Goal: Task Accomplishment & Management: Use online tool/utility

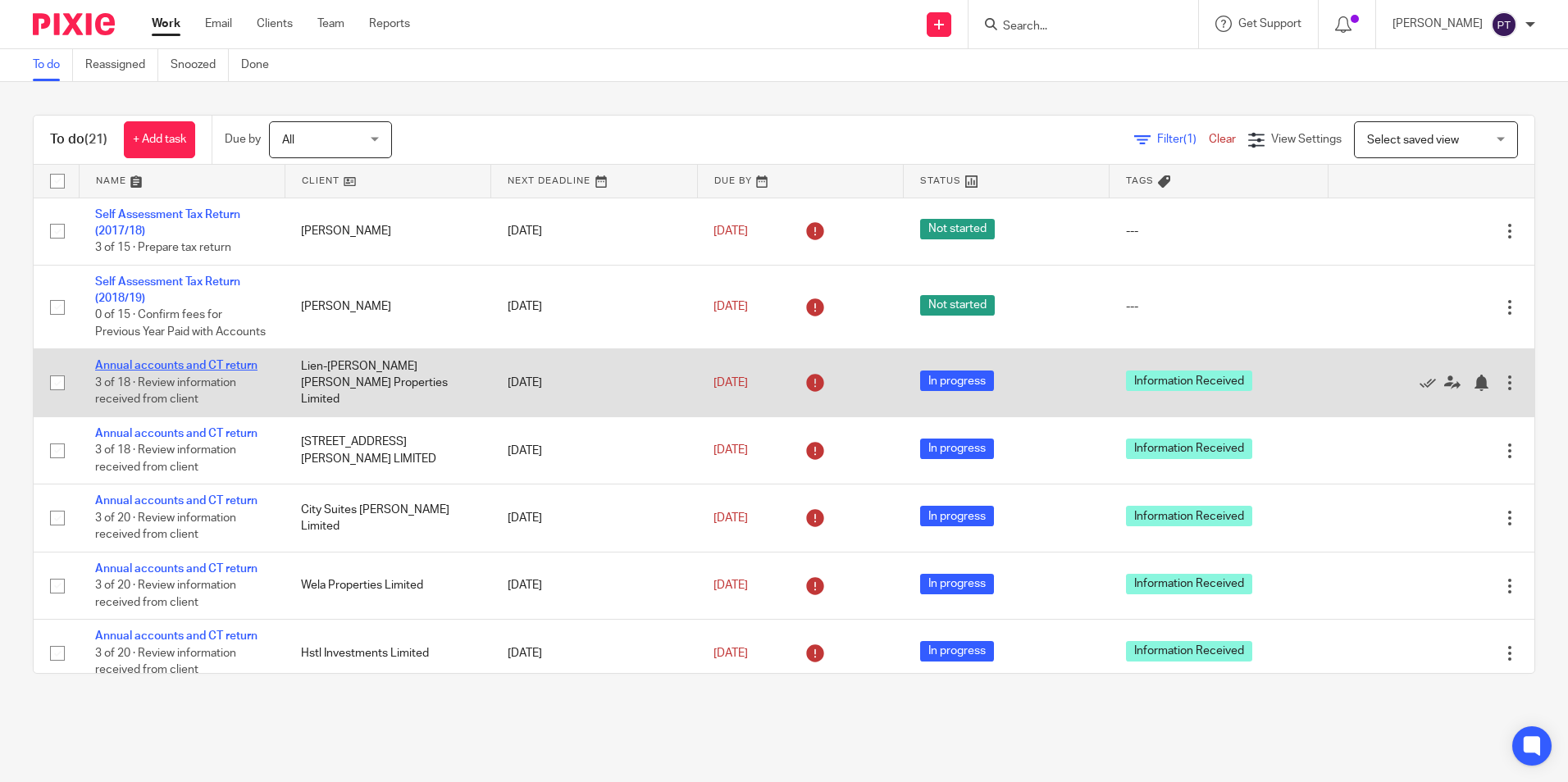
click at [144, 372] on link "Annual accounts and CT return" at bounding box center [176, 365] width 162 height 11
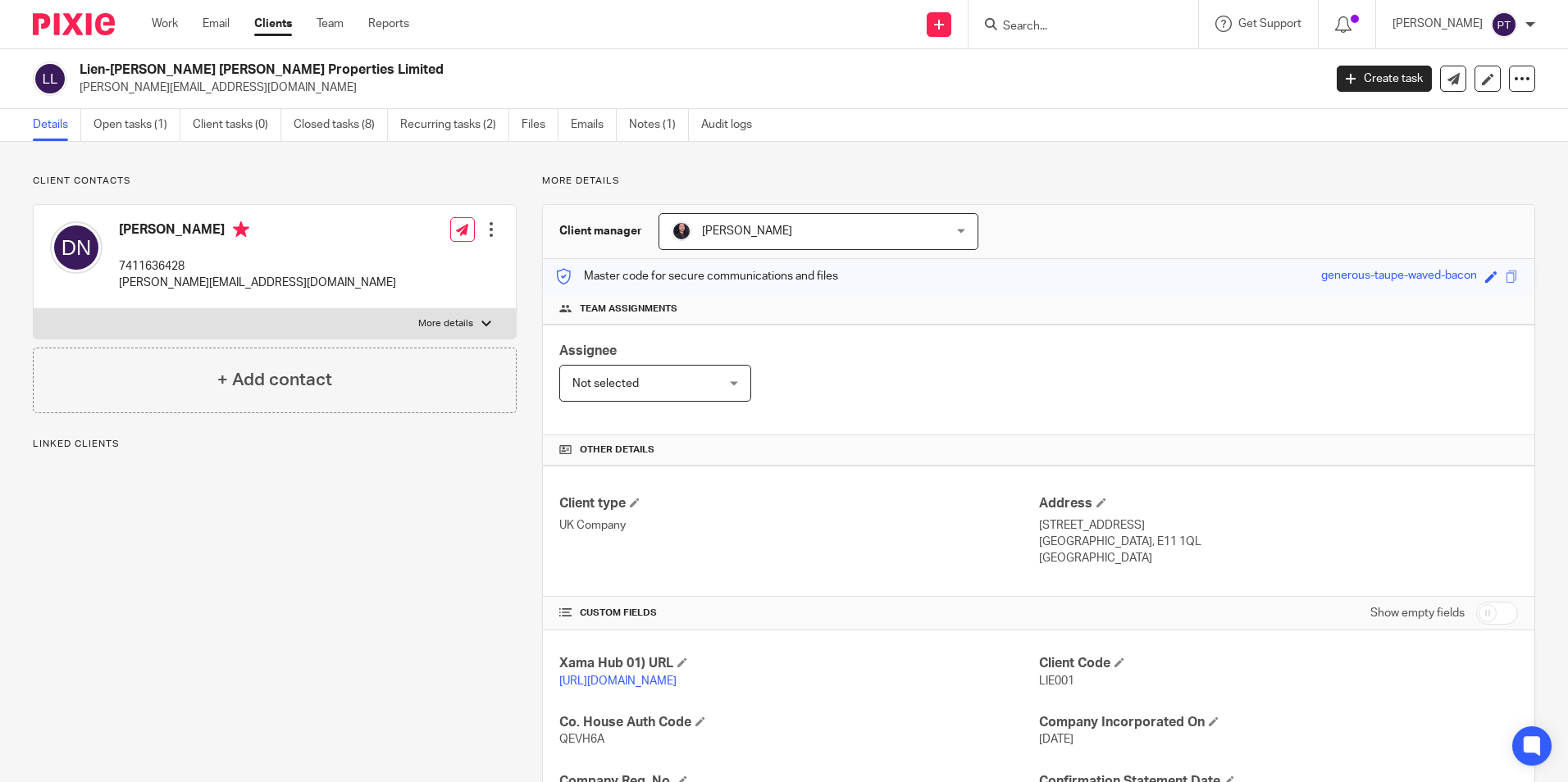
drag, startPoint x: 79, startPoint y: 70, endPoint x: 375, endPoint y: 62, distance: 296.1
click at [375, 62] on div "Lien-Minh Nguyen Duc-Cung Properties Limited quyen@email.com" at bounding box center [672, 78] width 1279 height 34
copy h2 "Lien-[PERSON_NAME] [PERSON_NAME] Properties Limited"
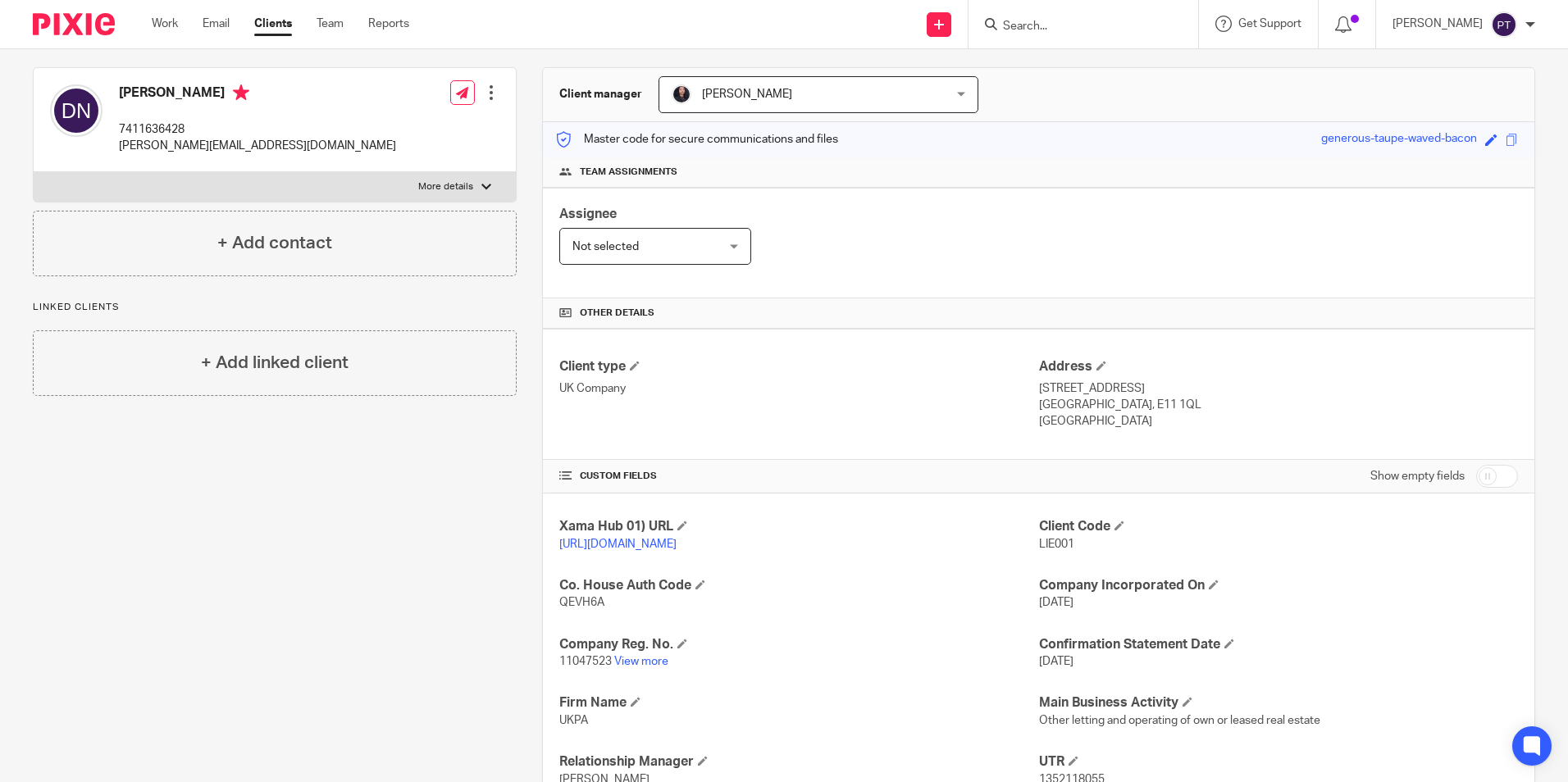
scroll to position [273, 0]
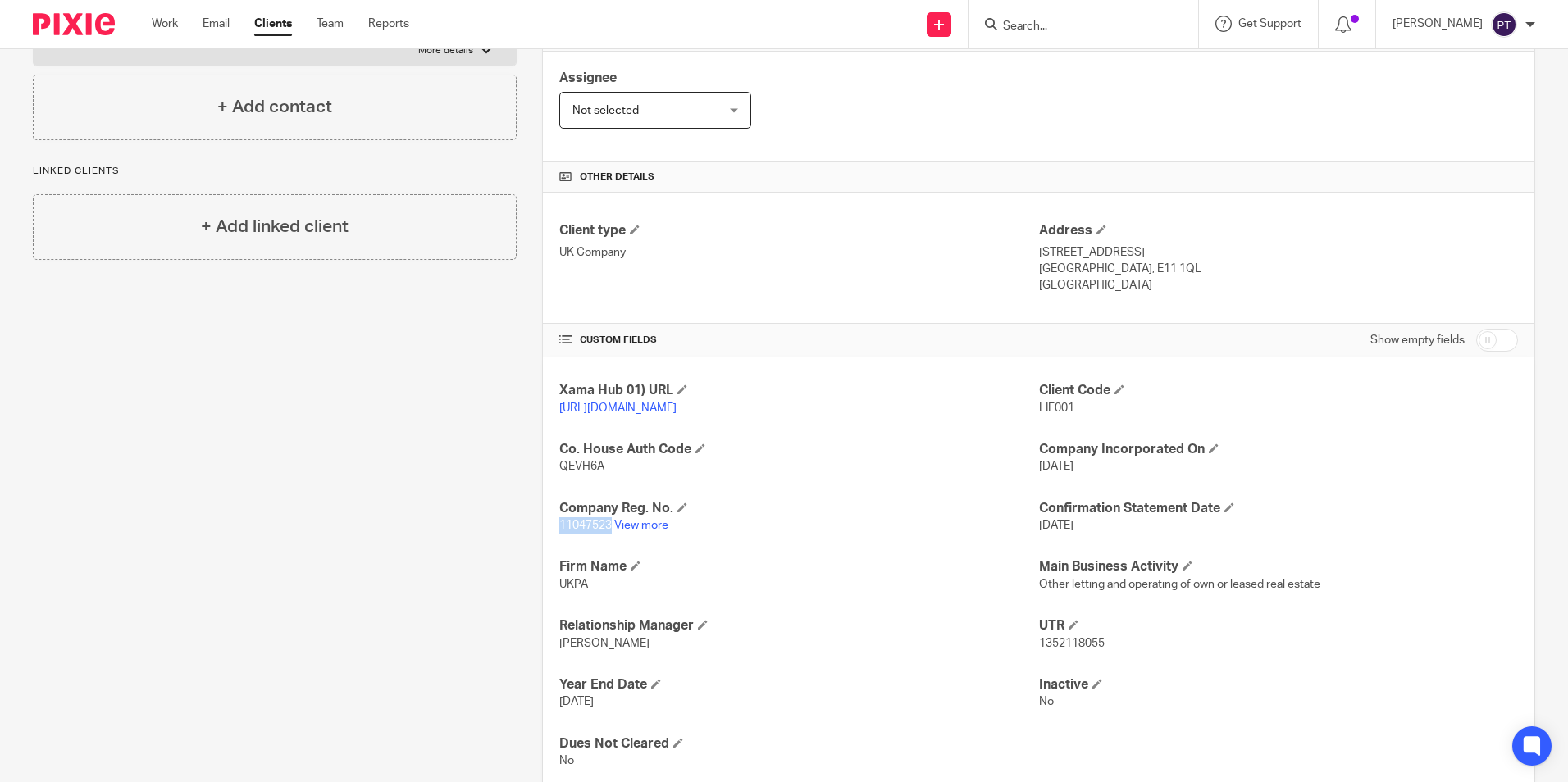
drag, startPoint x: 559, startPoint y: 545, endPoint x: 609, endPoint y: 549, distance: 50.2
click at [609, 534] on p "11047523 View more" at bounding box center [798, 525] width 479 height 17
copy span "11047523"
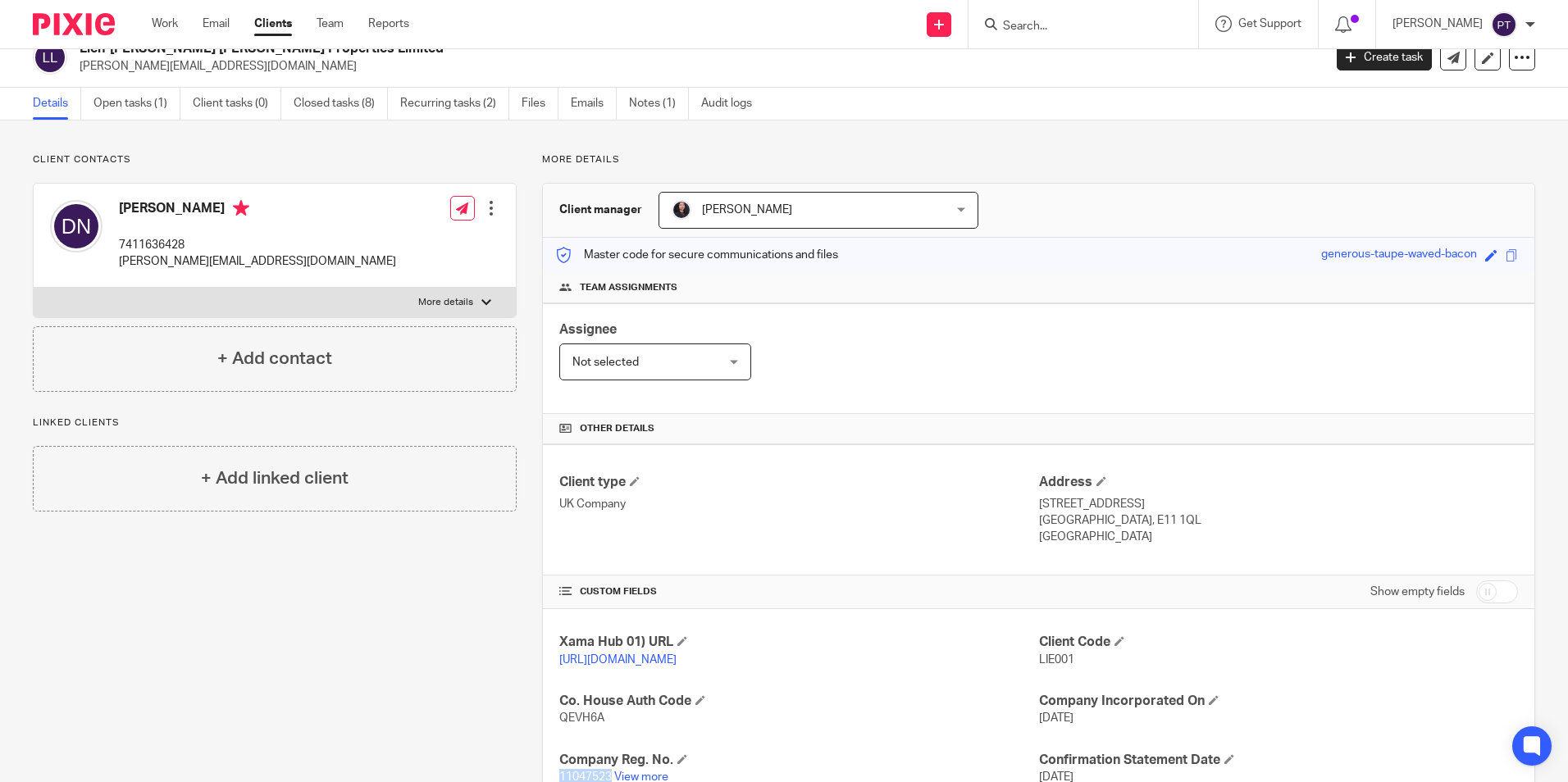
scroll to position [0, 0]
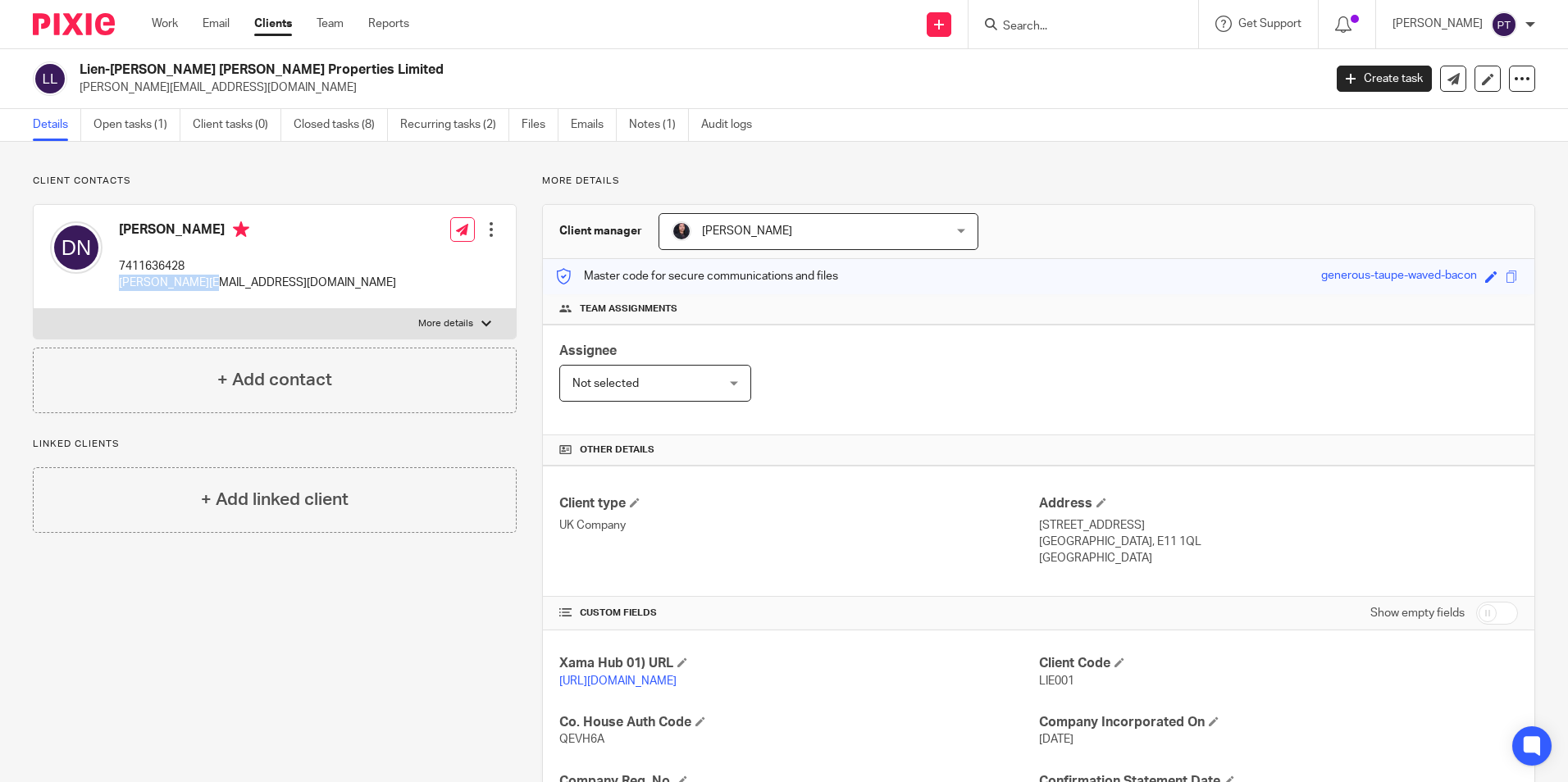
drag, startPoint x: 120, startPoint y: 284, endPoint x: 222, endPoint y: 286, distance: 102.0
click at [222, 286] on div "Duc Nguyen 7411636428 quyen@email.com Edit contact Create client from contact E…" at bounding box center [274, 257] width 482 height 104
copy p "quyen@email.com"
drag, startPoint x: 120, startPoint y: 262, endPoint x: 190, endPoint y: 262, distance: 70.0
click at [190, 262] on p "7411636428" at bounding box center [257, 267] width 277 height 17
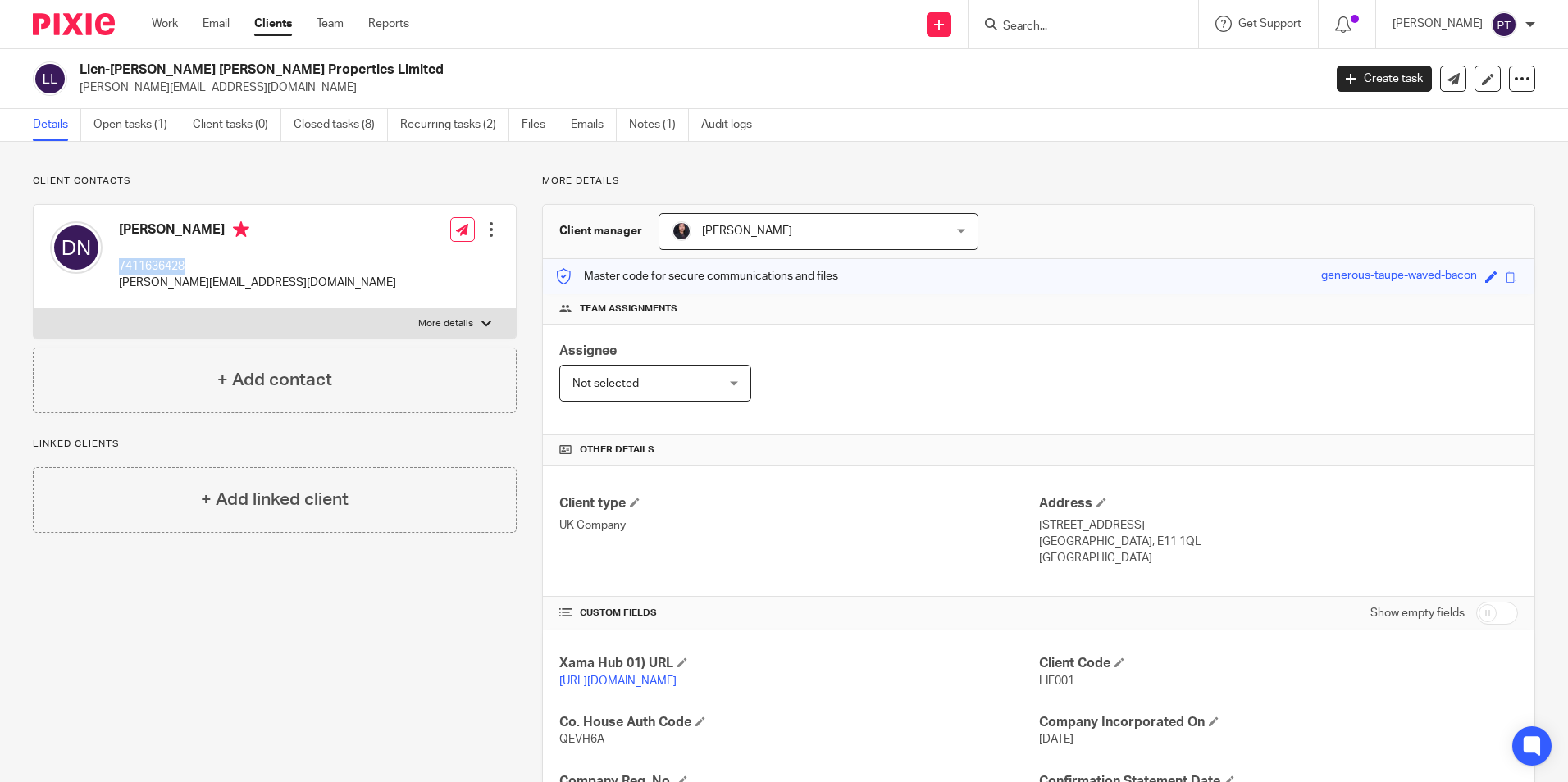
copy p "7411636428"
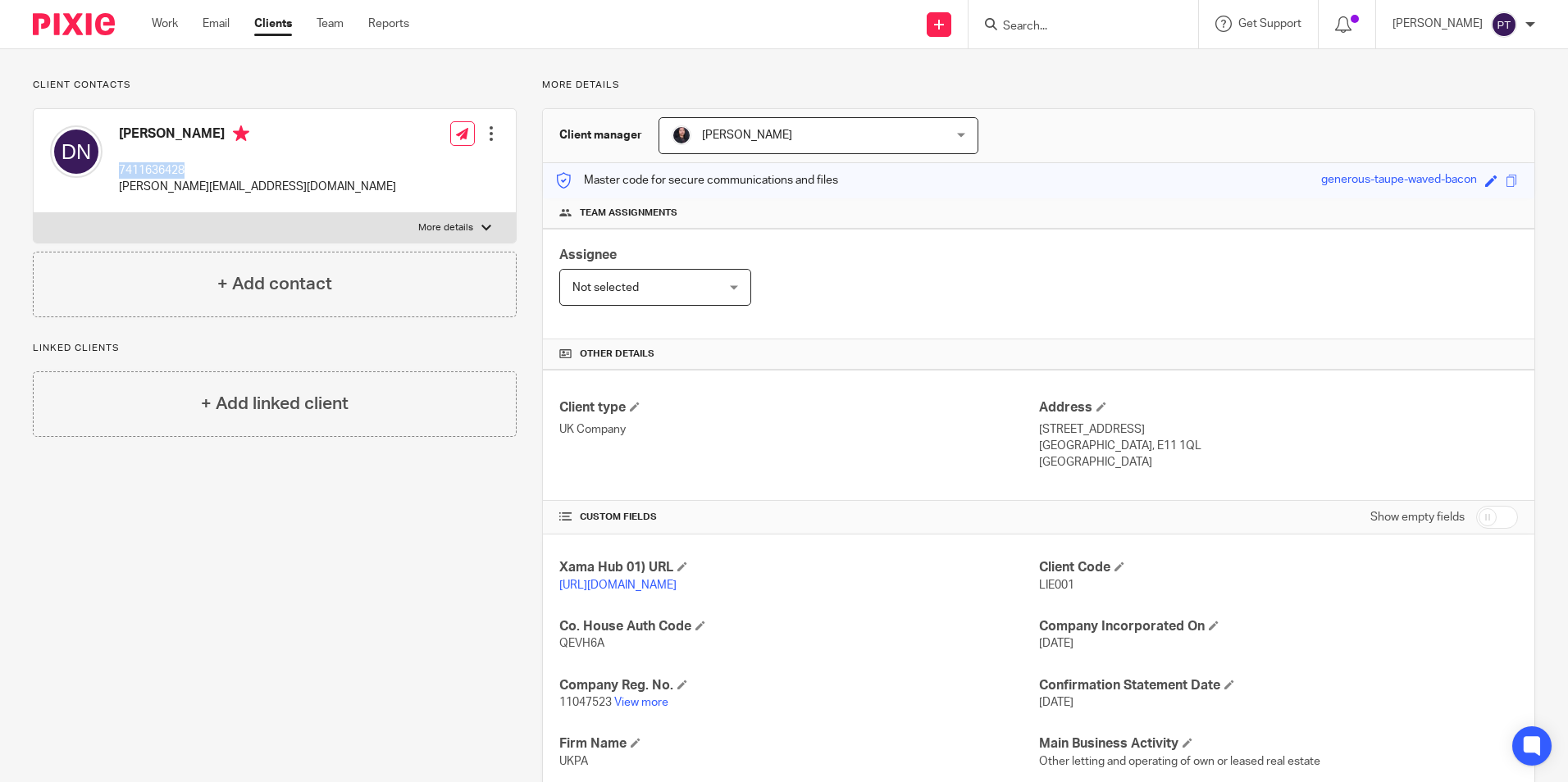
scroll to position [273, 0]
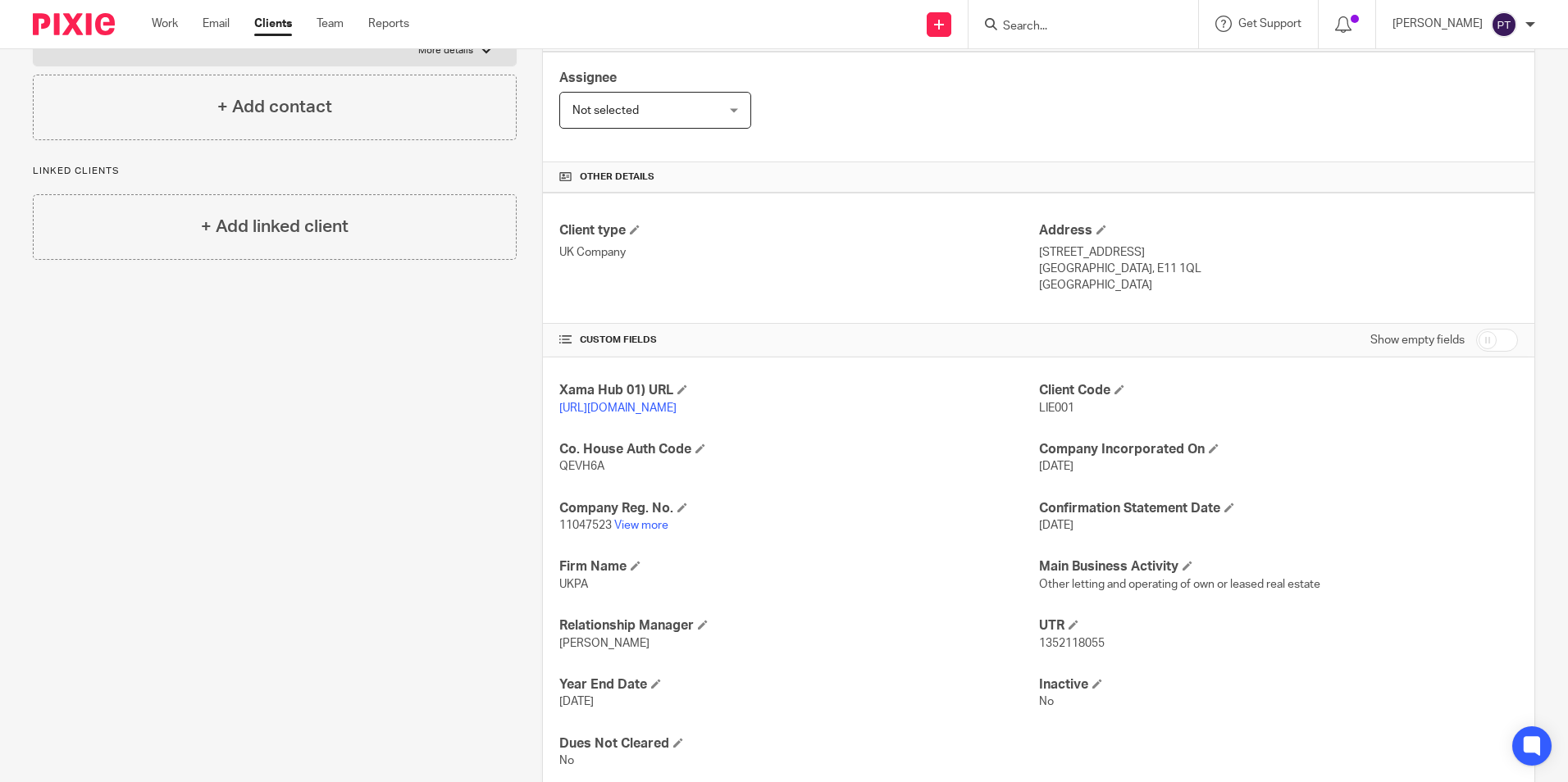
drag, startPoint x: 1029, startPoint y: 267, endPoint x: 1106, endPoint y: 276, distance: 77.5
click at [1106, 276] on div "Client type UK Company Address 3a Sylvan Road London, E11 1QL United Kingdom" at bounding box center [1039, 259] width 992 height 132
drag, startPoint x: 1106, startPoint y: 276, endPoint x: 1012, endPoint y: 265, distance: 94.6
click at [1012, 265] on div "Client type UK Company" at bounding box center [798, 259] width 479 height 72
drag, startPoint x: 1031, startPoint y: 270, endPoint x: 1117, endPoint y: 277, distance: 86.3
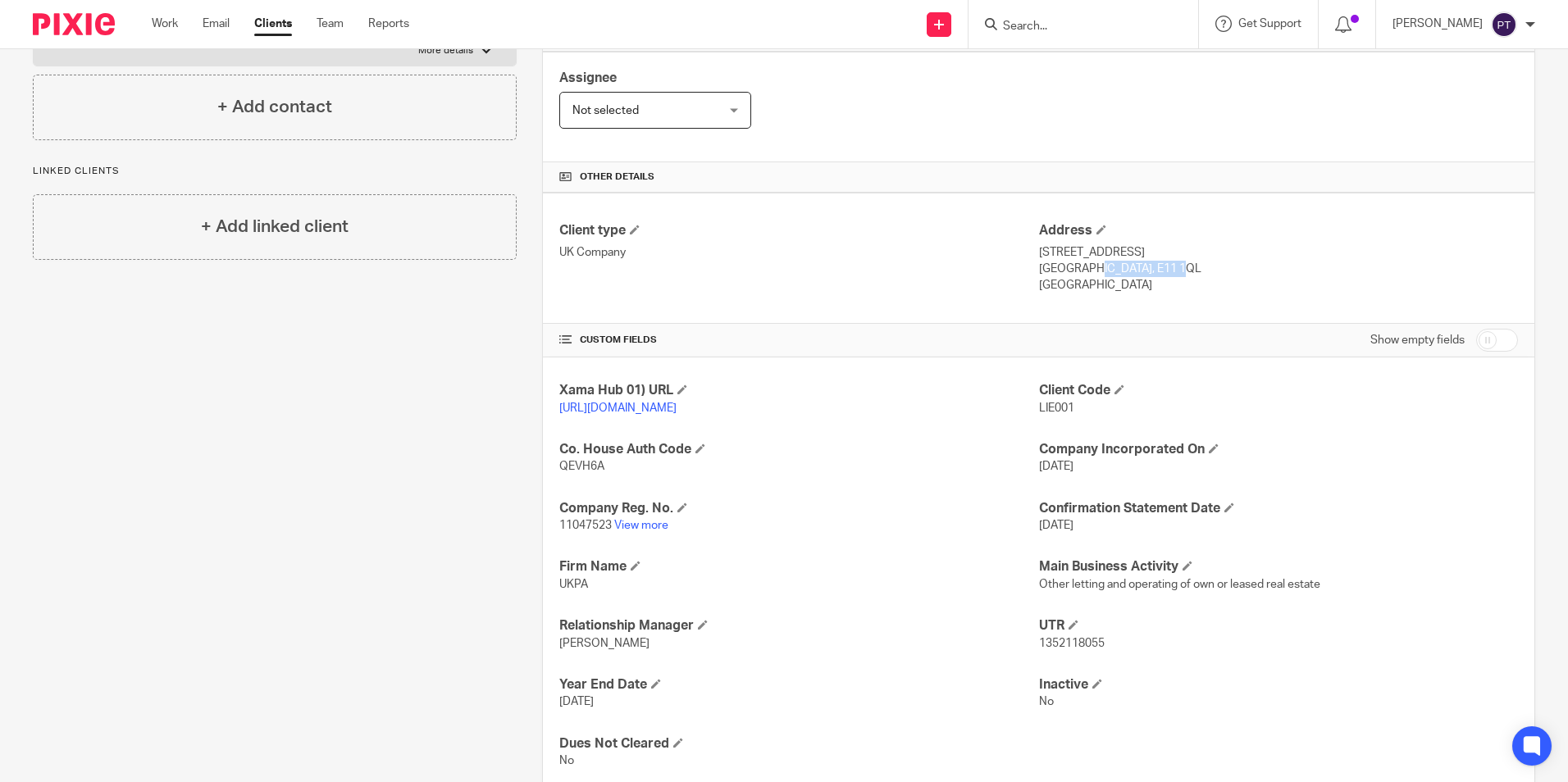
click at [1117, 277] on p "London, E11 1QL" at bounding box center [1278, 269] width 479 height 17
drag, startPoint x: 1117, startPoint y: 277, endPoint x: 1071, endPoint y: 261, distance: 48.7
click at [1071, 261] on p "London, E11 1QL" at bounding box center [1278, 269] width 479 height 17
drag, startPoint x: 1076, startPoint y: 267, endPoint x: 1129, endPoint y: 271, distance: 53.2
click at [1129, 271] on p "London, E11 1QL" at bounding box center [1278, 269] width 479 height 17
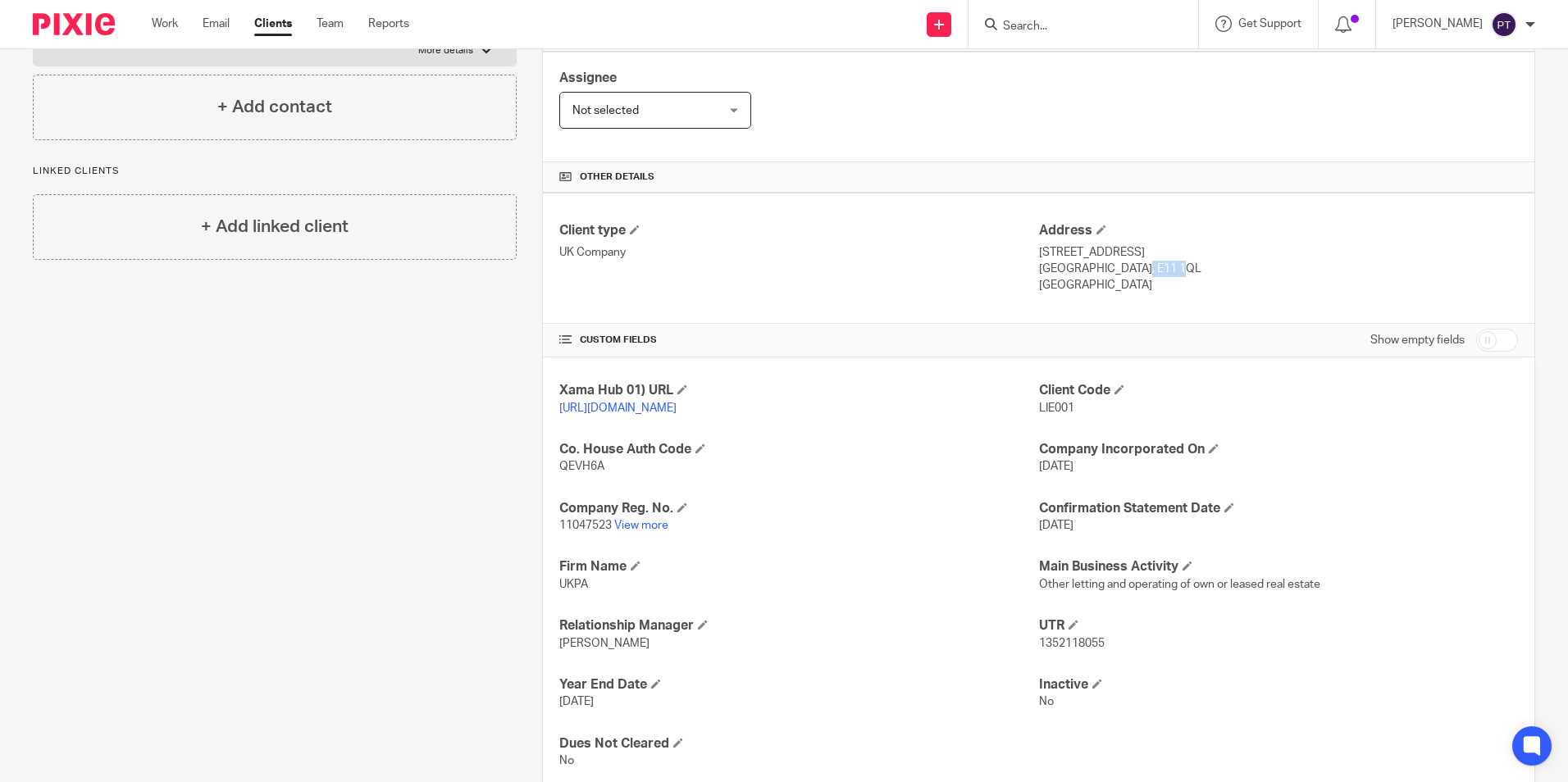
copy p "E11 1QL"
drag, startPoint x: 1029, startPoint y: 288, endPoint x: 1119, endPoint y: 290, distance: 90.0
click at [1119, 290] on div "Client type UK Company Address 3a Sylvan Road London, E11 1QL United Kingdom" at bounding box center [1039, 259] width 992 height 132
drag, startPoint x: 1119, startPoint y: 290, endPoint x: 1053, endPoint y: 290, distance: 66.0
click at [1053, 290] on p "United Kingdom" at bounding box center [1278, 285] width 479 height 17
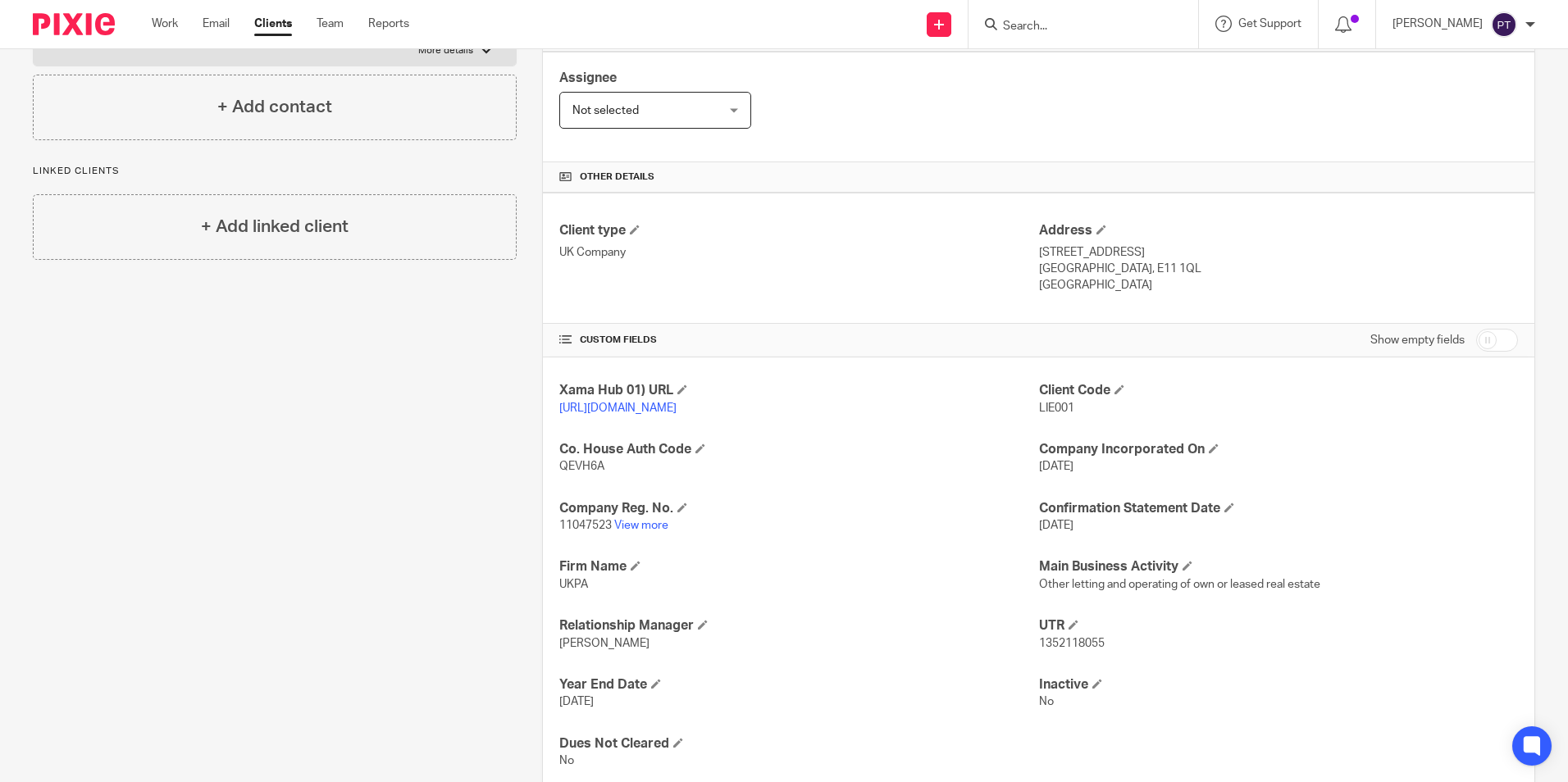
drag, startPoint x: 1033, startPoint y: 287, endPoint x: 1125, endPoint y: 297, distance: 92.5
click at [1125, 297] on div "Client type UK Company Address 3a Sylvan Road London, E11 1QL United Kingdom" at bounding box center [1039, 259] width 992 height 132
copy p "United Kingdom"
drag, startPoint x: 1031, startPoint y: 253, endPoint x: 1120, endPoint y: 256, distance: 89.1
click at [1120, 256] on p "3a Sylvan Road" at bounding box center [1278, 253] width 479 height 17
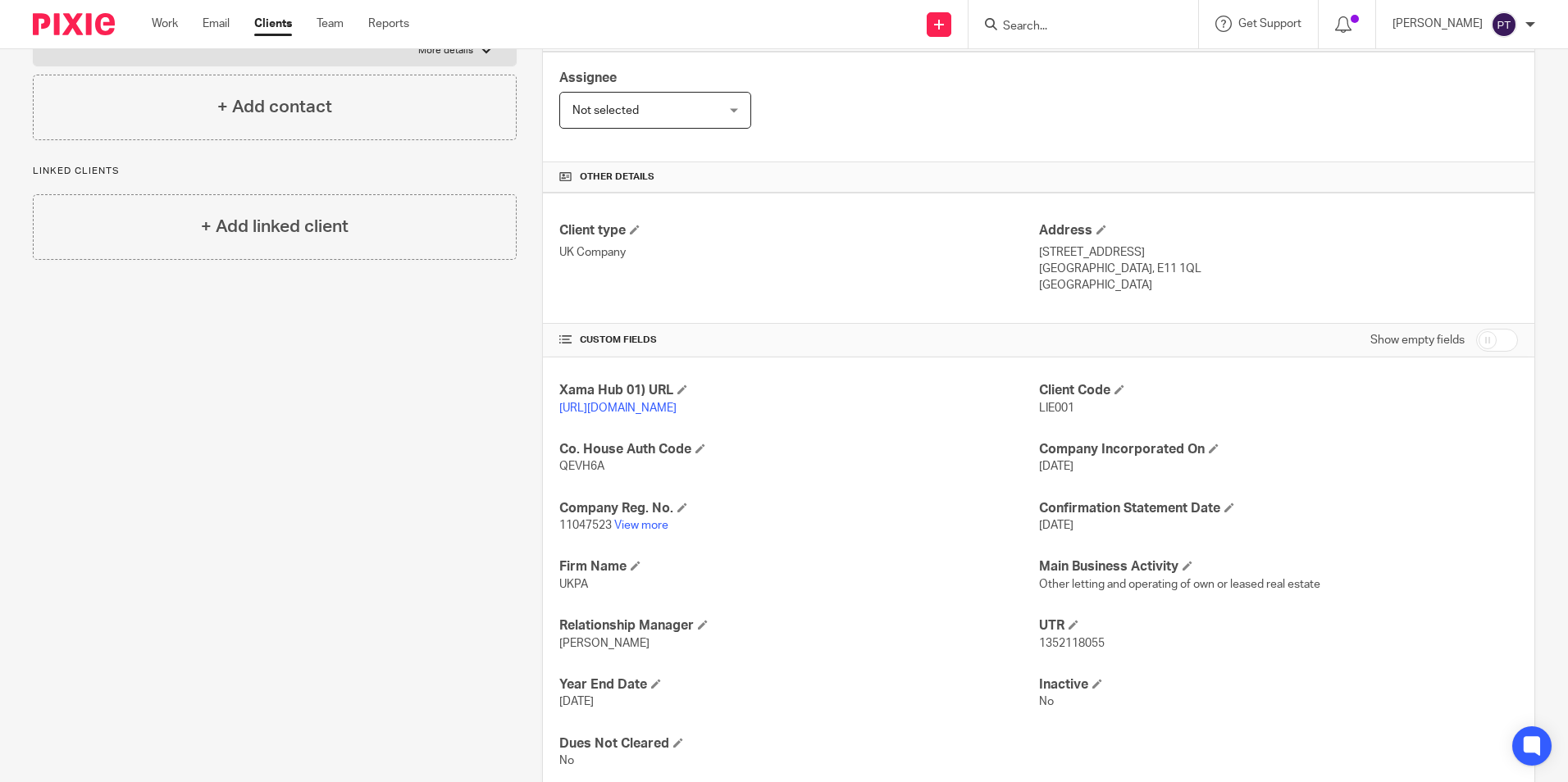
copy p "3a Sylvan Road"
